Goal: Task Accomplishment & Management: Complete application form

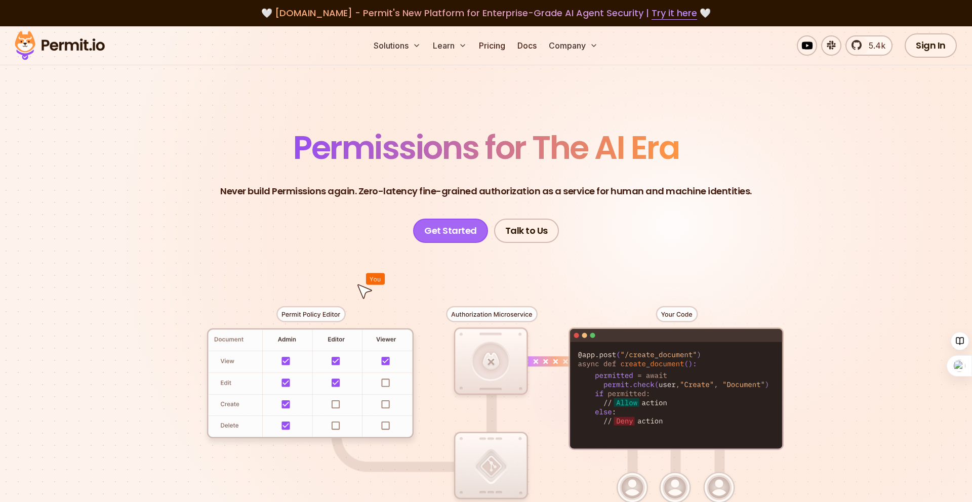
click at [457, 235] on link "Get Started" at bounding box center [450, 231] width 75 height 24
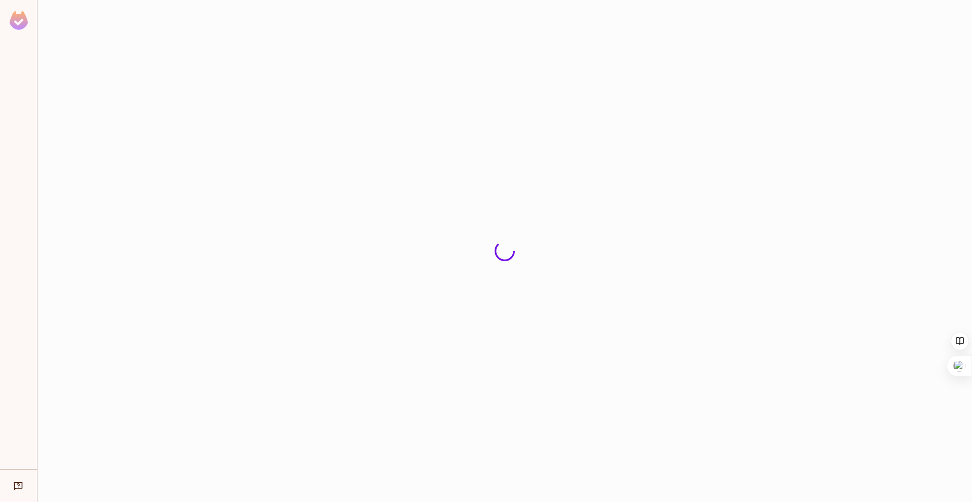
click at [691, 254] on div at bounding box center [504, 251] width 935 height 502
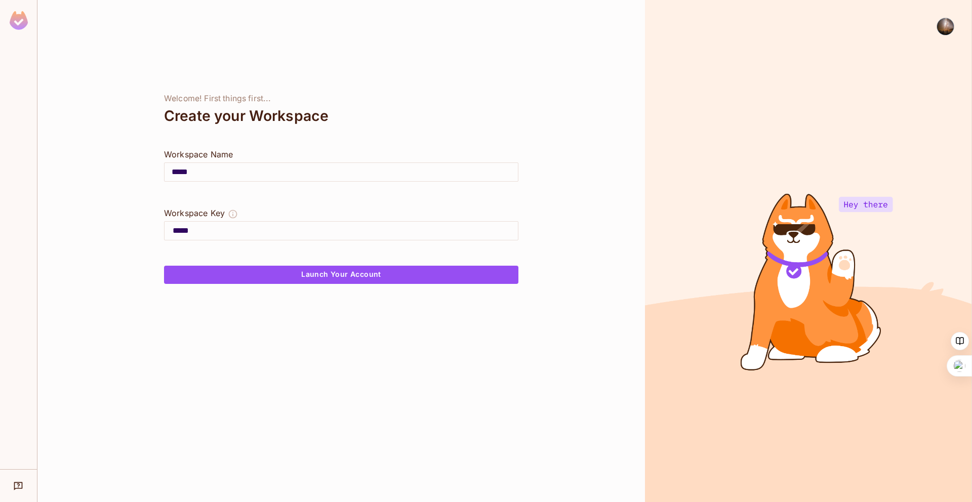
click at [591, 128] on div "Welcome! First things first... Create your Workspace Workspace Name ***** ​ Wor…" at bounding box center [341, 251] width 608 height 502
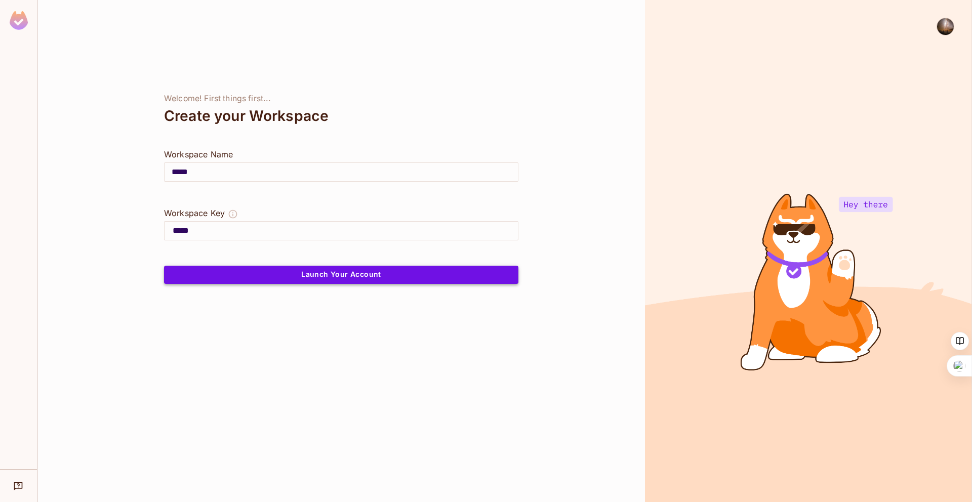
click at [347, 278] on button "Launch Your Account" at bounding box center [341, 275] width 355 height 18
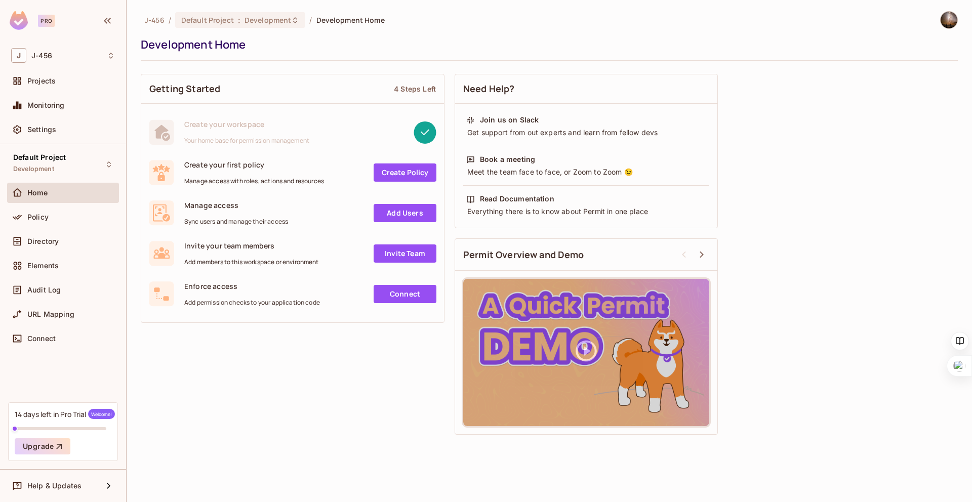
click at [254, 383] on div "Getting Started 4 Steps Left Create your workspace Your home base for permissio…" at bounding box center [549, 254] width 817 height 371
click at [401, 176] on link "Create Policy" at bounding box center [405, 173] width 63 height 18
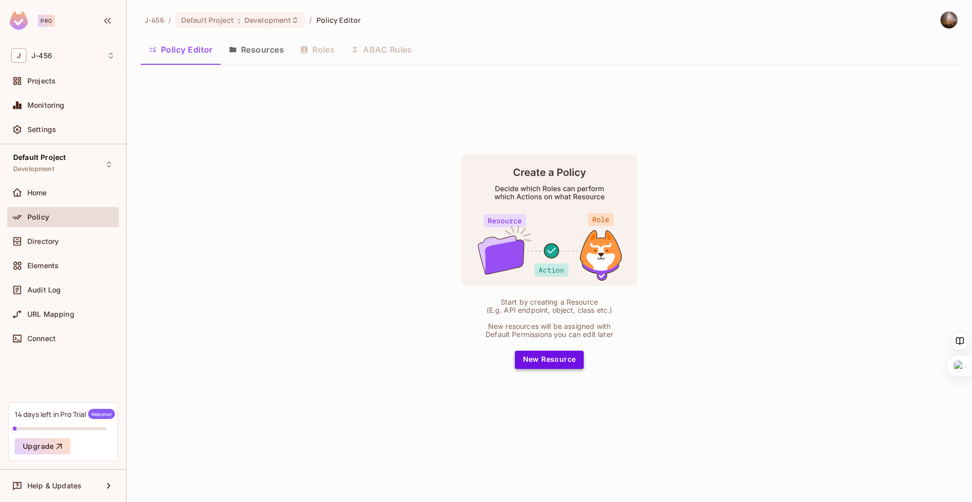
click at [546, 364] on button "New Resource" at bounding box center [549, 360] width 69 height 18
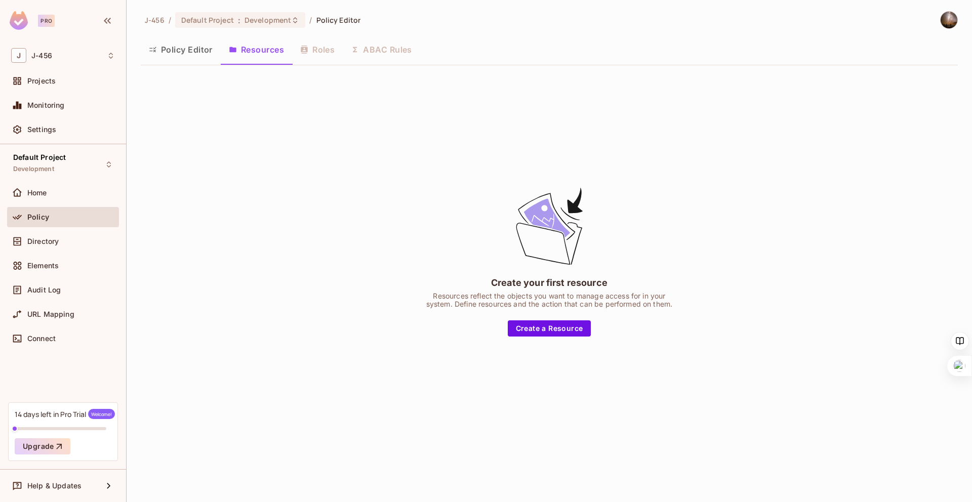
click at [505, 383] on div "Create your first resource Resources reflect the objects you want to manage acc…" at bounding box center [549, 261] width 817 height 376
click at [552, 335] on button "Create a Resource" at bounding box center [550, 329] width 84 height 16
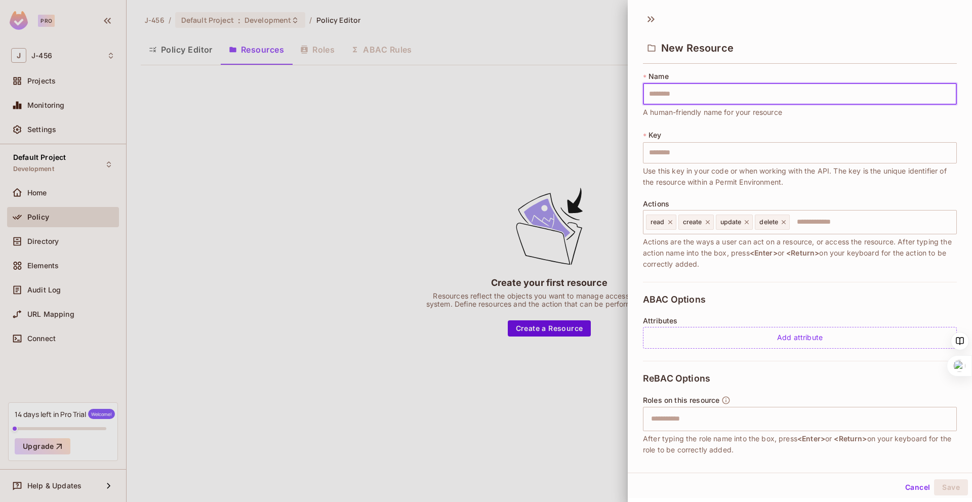
click at [732, 274] on div "* Name ​ A human-friendly name for your resource * Key ​ Use this key in your c…" at bounding box center [800, 176] width 314 height 211
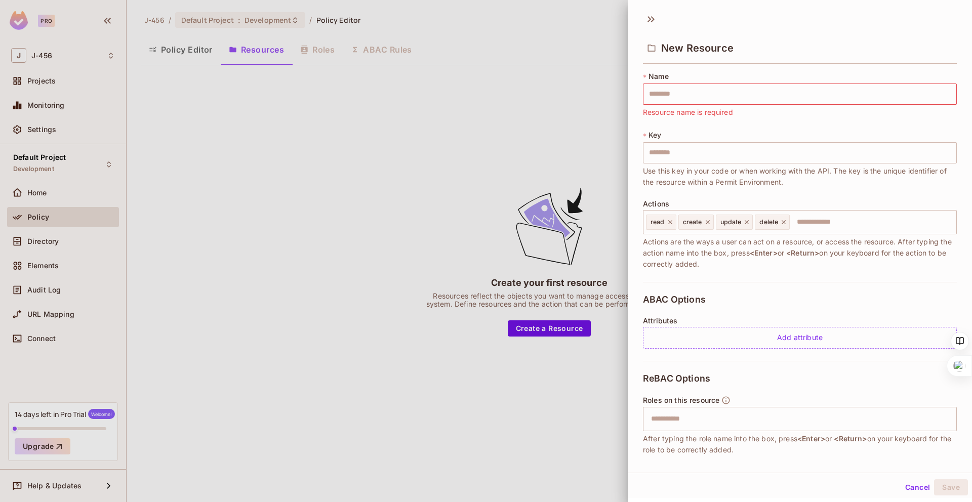
click at [732, 274] on div "* Name ​ Resource name is required * Key ​ Use this key in your code or when wo…" at bounding box center [800, 176] width 314 height 211
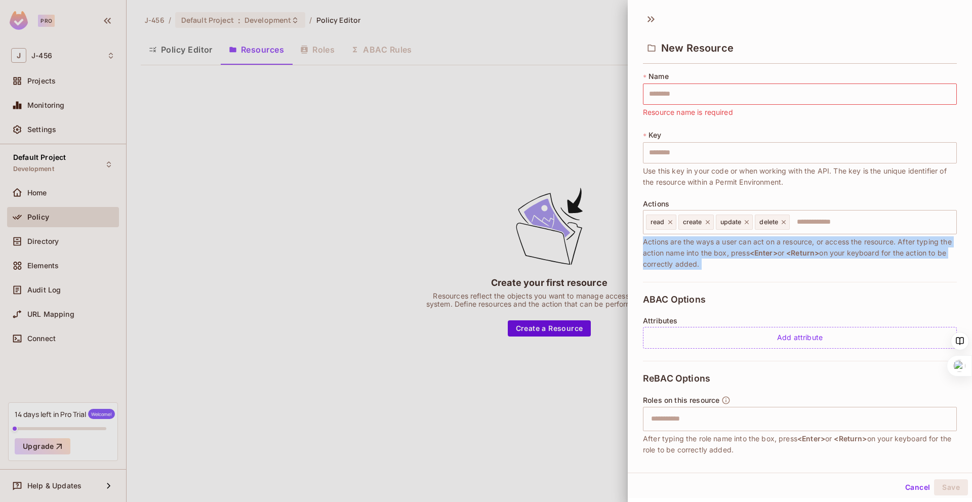
click at [769, 277] on div "* Name ​ Resource name is required * Key ​ Use this key in your code or when wo…" at bounding box center [800, 176] width 314 height 211
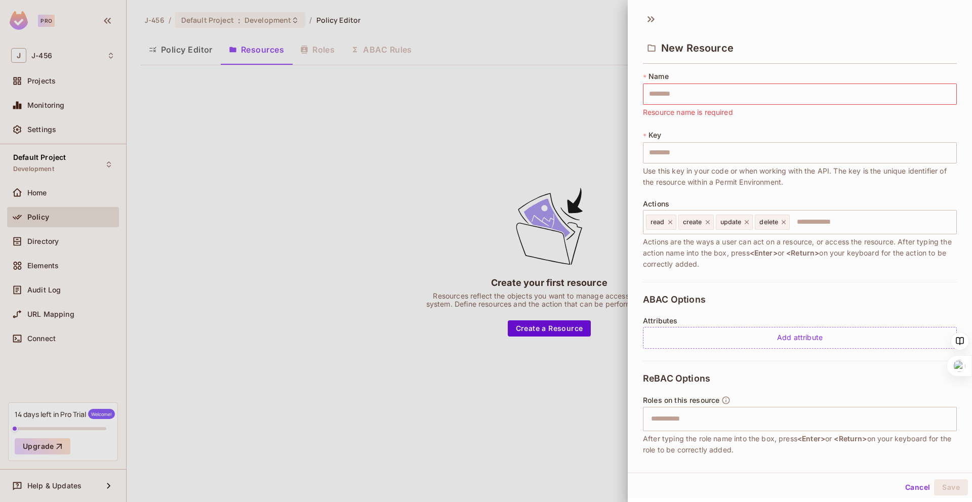
click at [536, 149] on div at bounding box center [486, 251] width 972 height 502
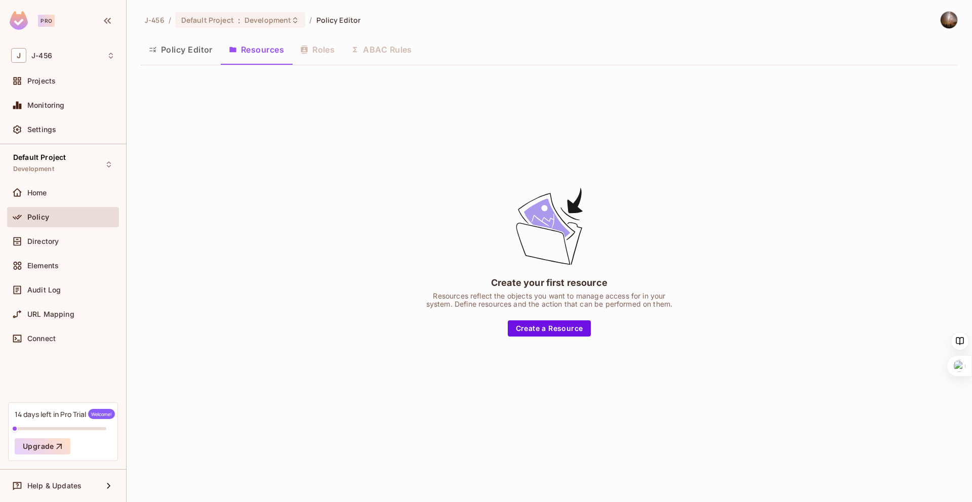
click at [519, 133] on div "Create your first resource Resources reflect the objects you want to manage acc…" at bounding box center [549, 261] width 817 height 376
